Goal: Learn about a topic

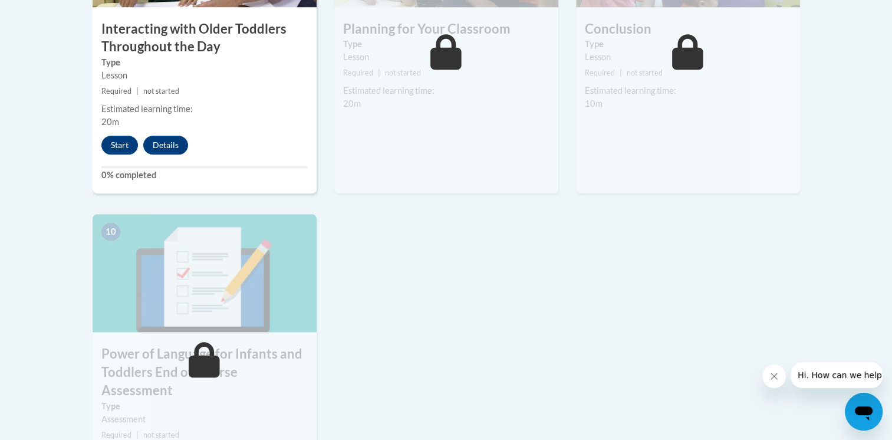
scroll to position [1179, 0]
